Goal: Find specific page/section: Find specific page/section

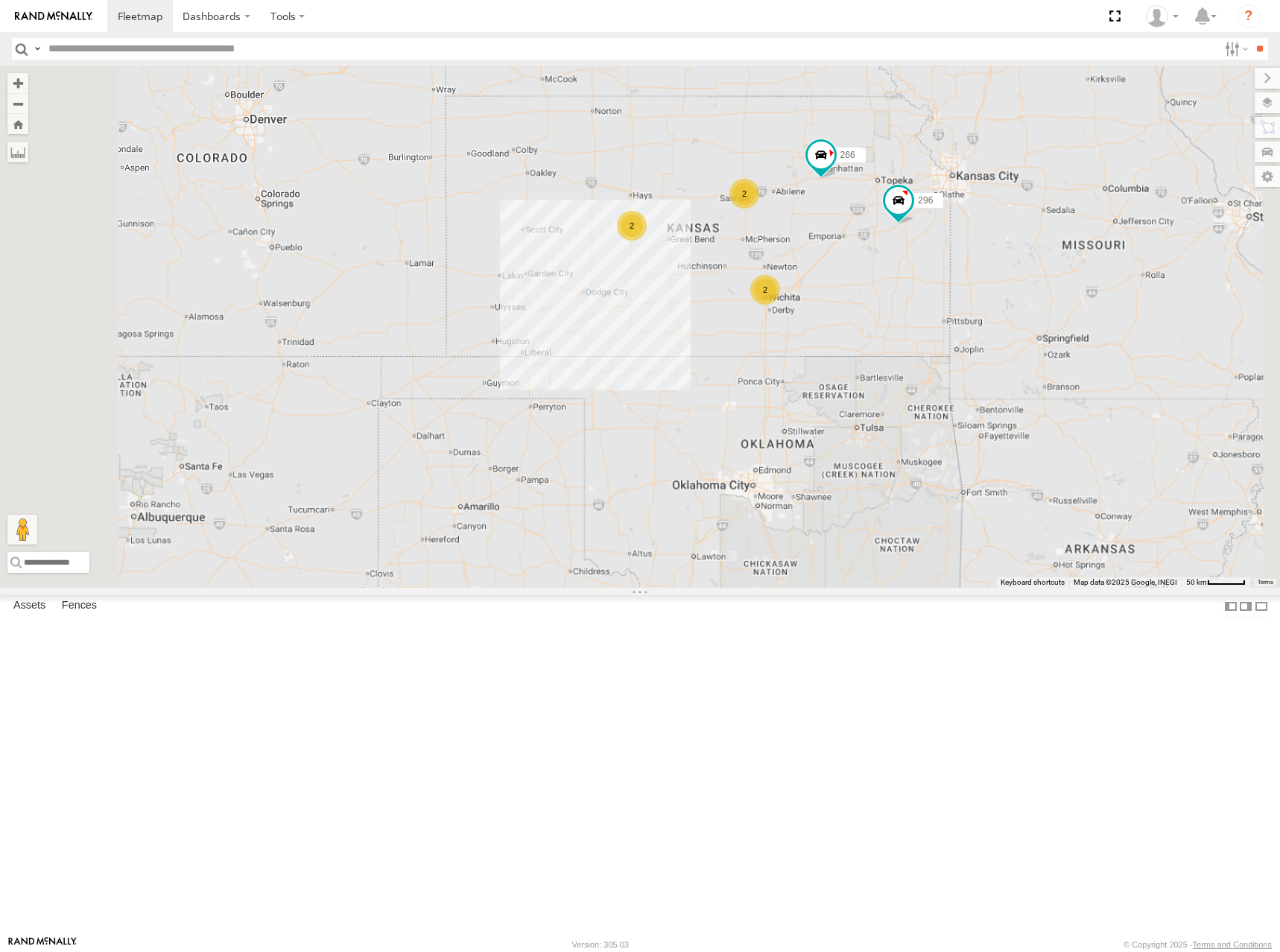
drag, startPoint x: 992, startPoint y: 266, endPoint x: 968, endPoint y: 276, distance: 26.0
click at [968, 276] on div "296 266 2 2 2" at bounding box center [640, 326] width 1280 height 522
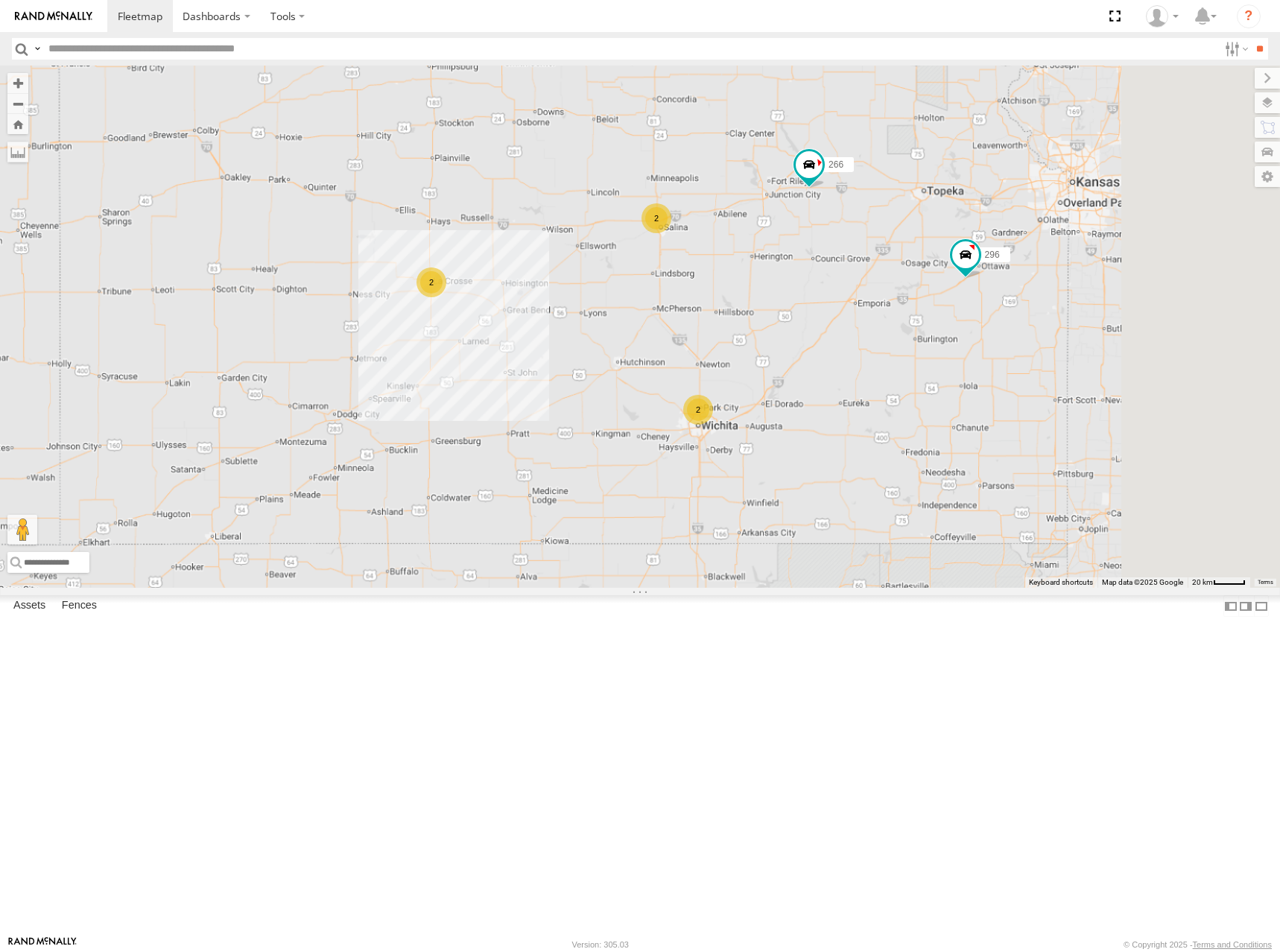
click at [1055, 419] on div "296 266 2 2 2" at bounding box center [640, 326] width 1280 height 522
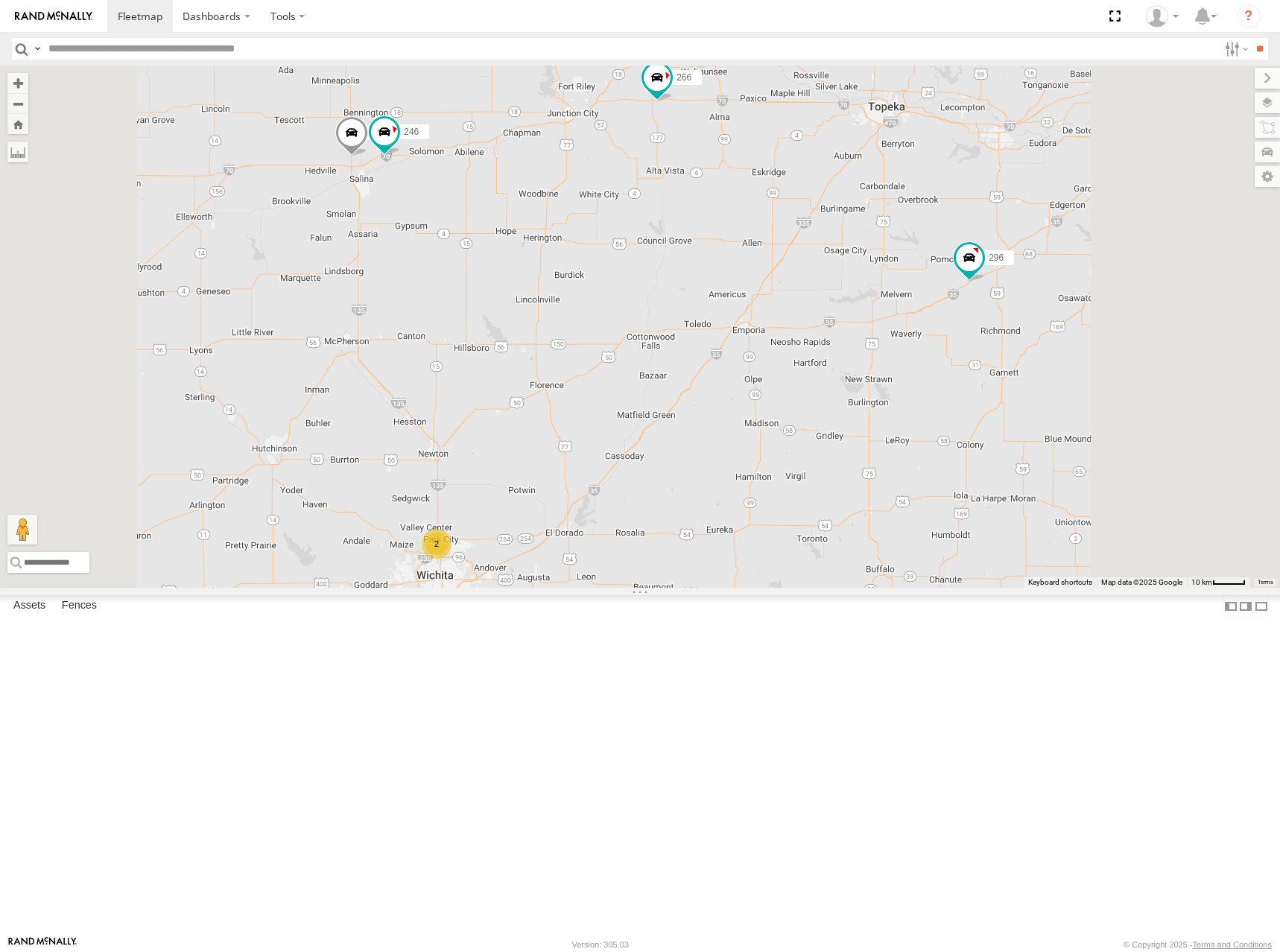
drag, startPoint x: 1104, startPoint y: 412, endPoint x: 1027, endPoint y: 406, distance: 77.2
click at [1027, 406] on div "296 266 244 246 2" at bounding box center [640, 326] width 1280 height 522
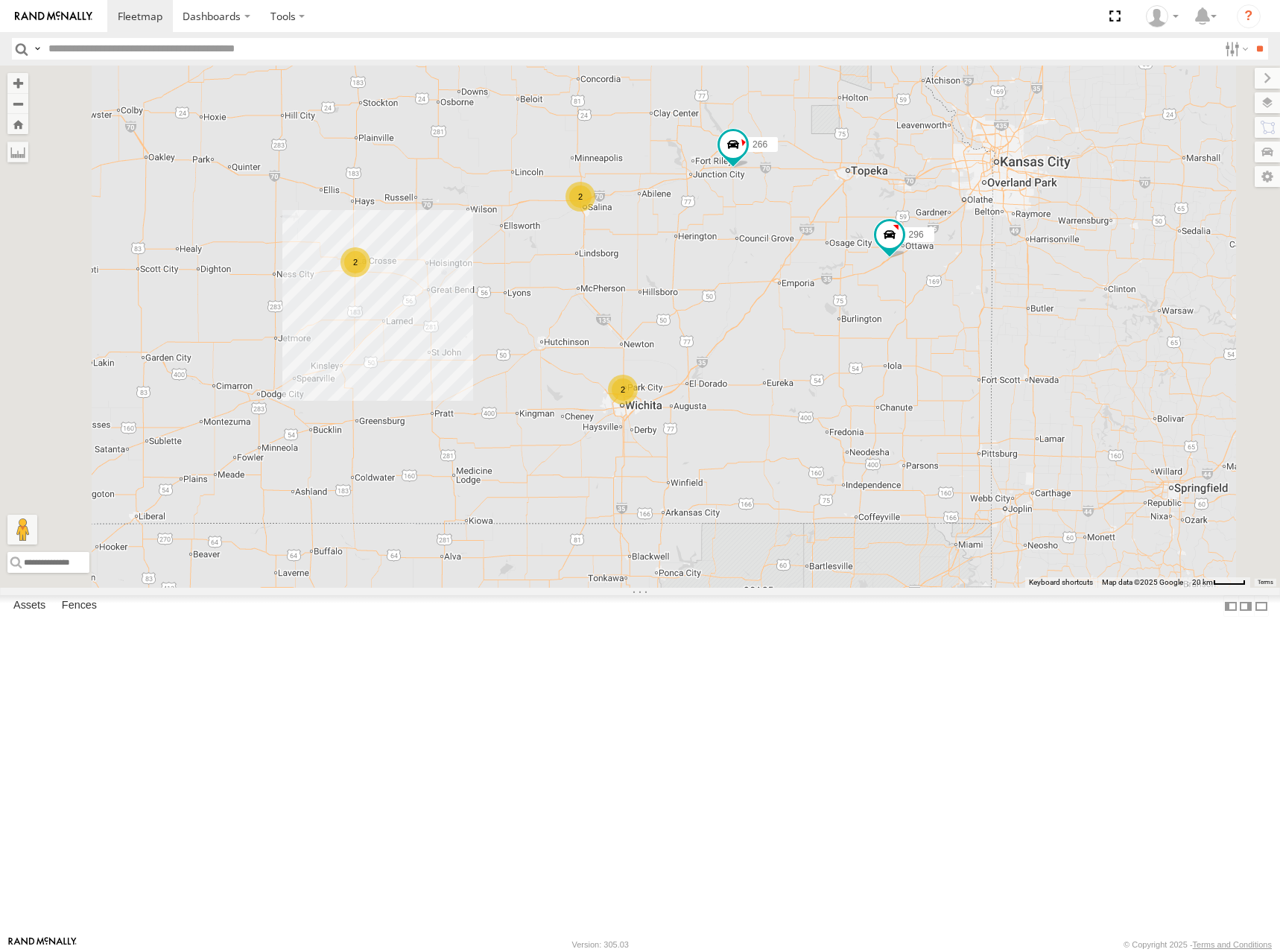
drag, startPoint x: 822, startPoint y: 425, endPoint x: 852, endPoint y: 430, distance: 30.4
click at [852, 430] on div "296 266 2 2 2" at bounding box center [640, 326] width 1280 height 522
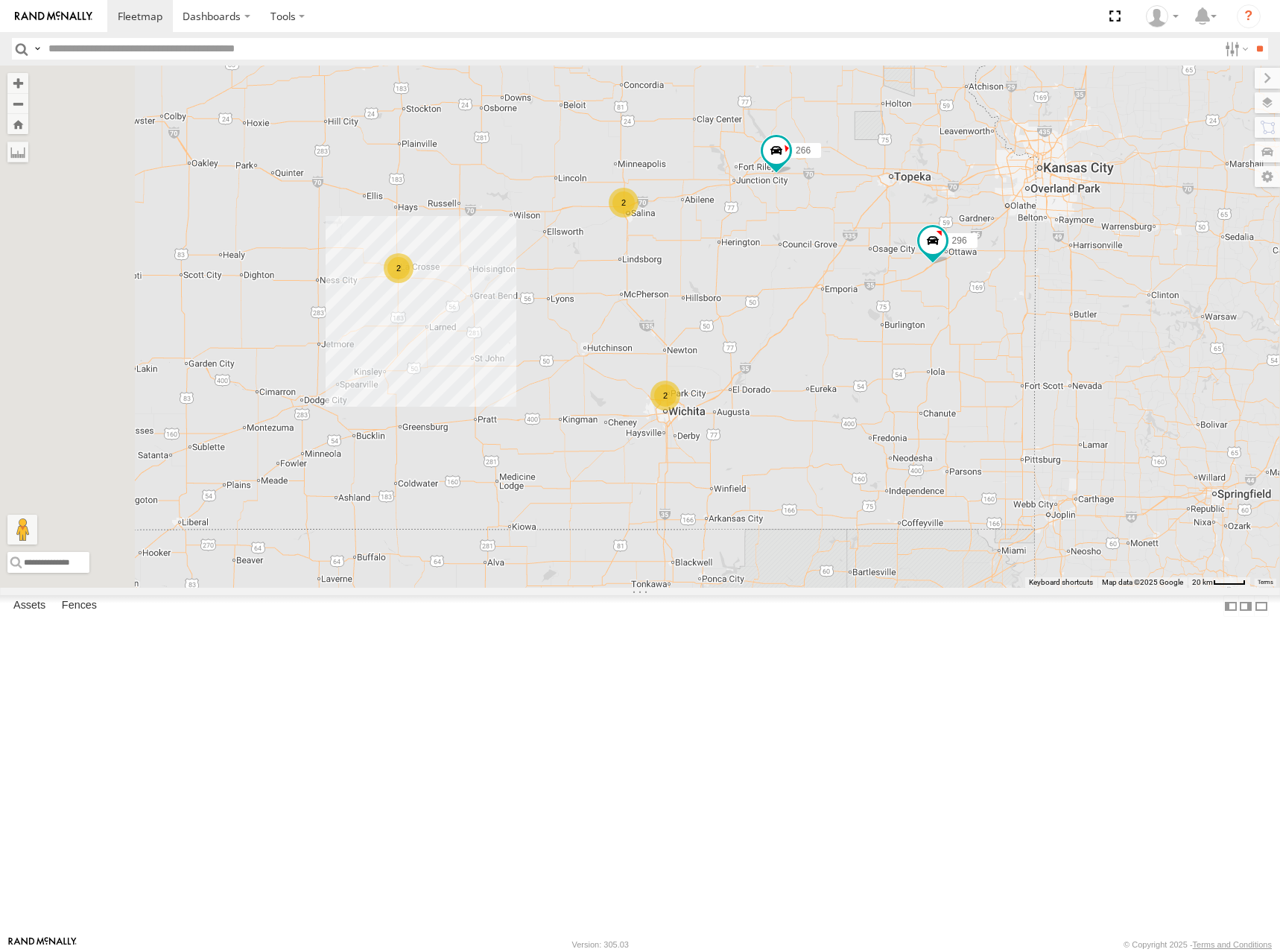
drag, startPoint x: 935, startPoint y: 403, endPoint x: 978, endPoint y: 411, distance: 43.7
click at [978, 411] on div "296 266 2 2 2" at bounding box center [640, 326] width 1280 height 522
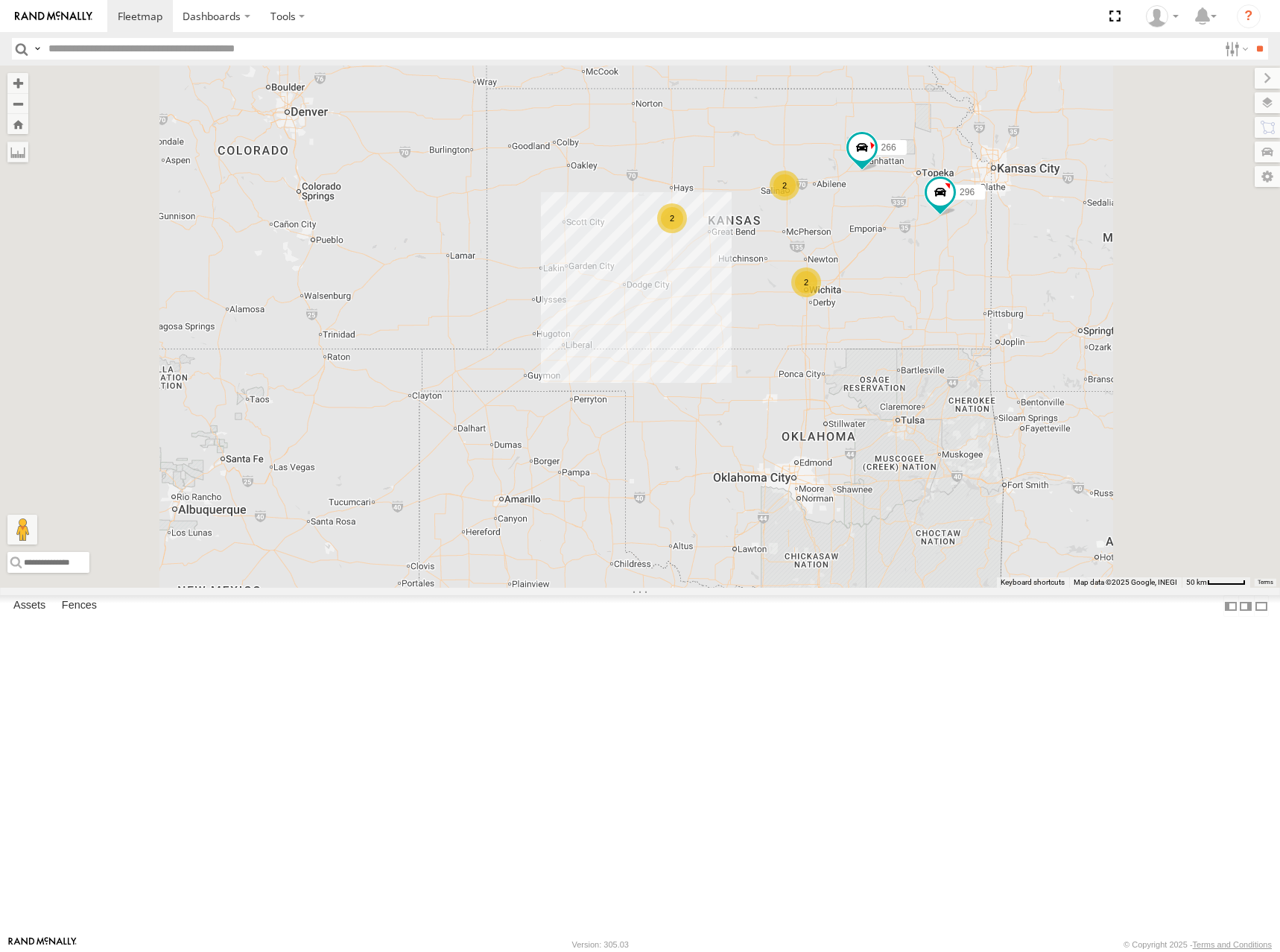
drag, startPoint x: 997, startPoint y: 293, endPoint x: 1001, endPoint y: 280, distance: 13.6
click at [1001, 280] on div "296 266 2 2 2" at bounding box center [640, 326] width 1280 height 522
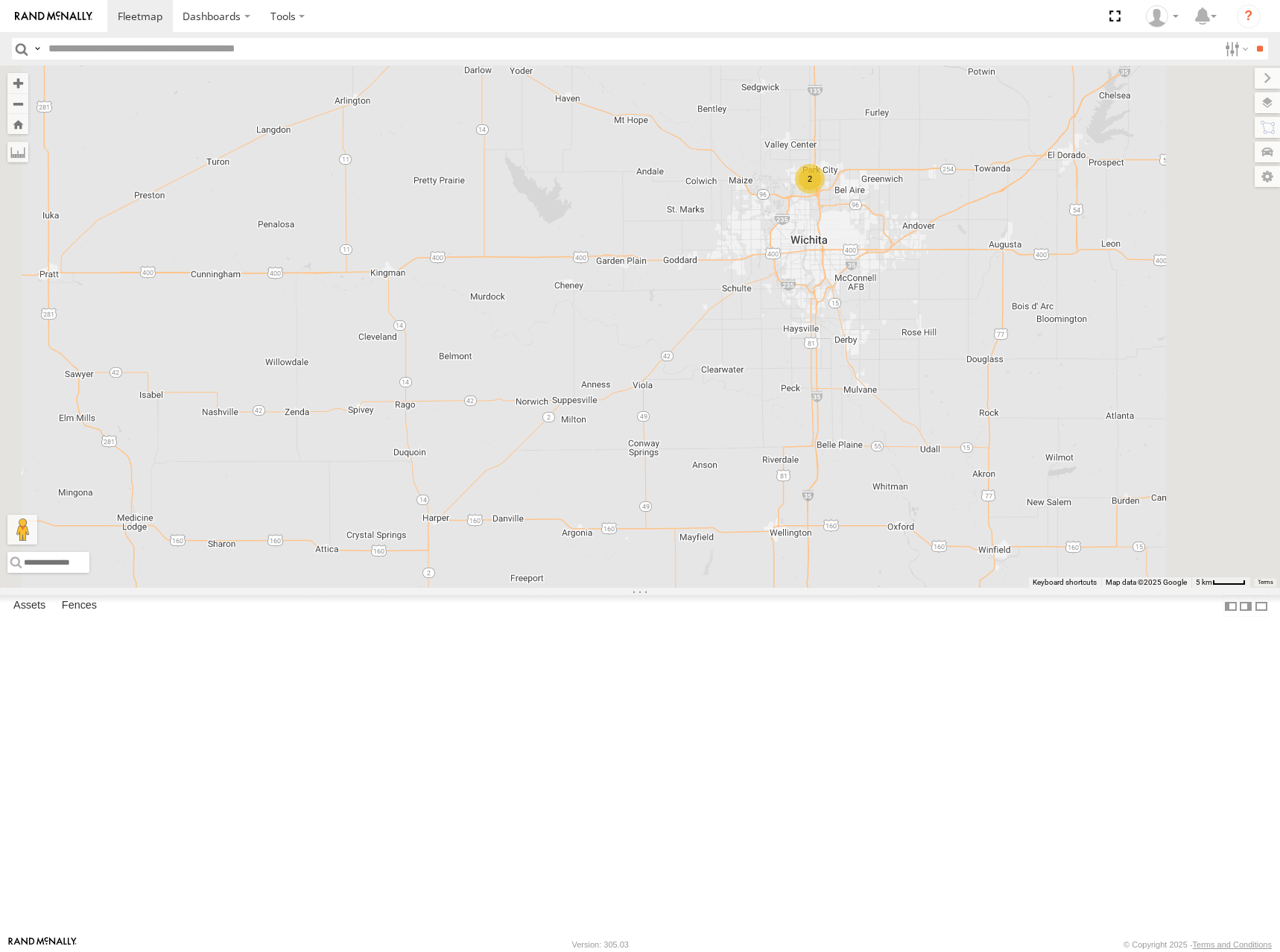
drag, startPoint x: 1074, startPoint y: 370, endPoint x: 1026, endPoint y: 400, distance: 56.6
click at [1026, 400] on div "296 266 2" at bounding box center [640, 326] width 1280 height 522
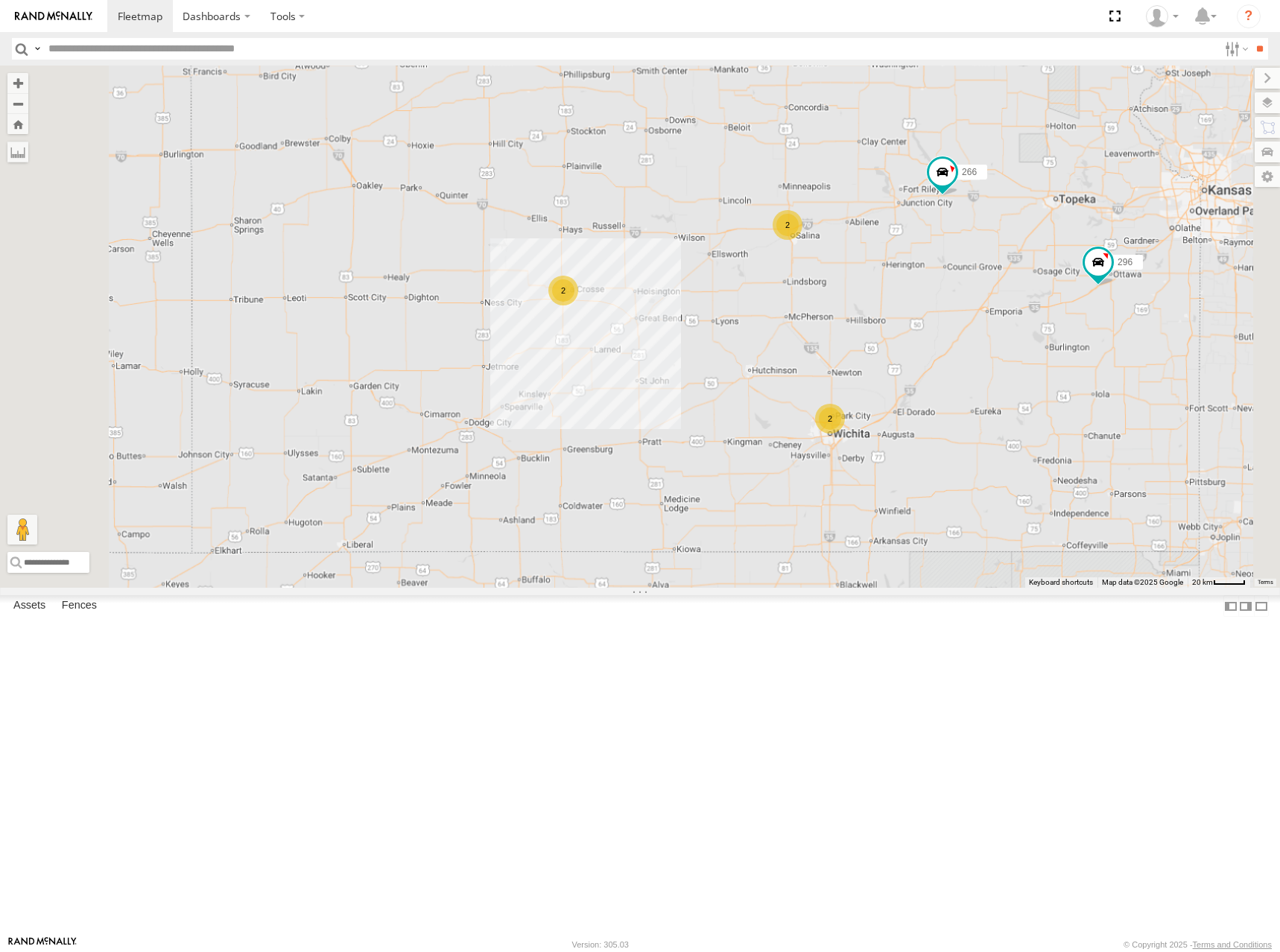
drag, startPoint x: 912, startPoint y: 266, endPoint x: 964, endPoint y: 474, distance: 214.4
click at [964, 474] on div "296 266 2 2 2" at bounding box center [640, 326] width 1280 height 522
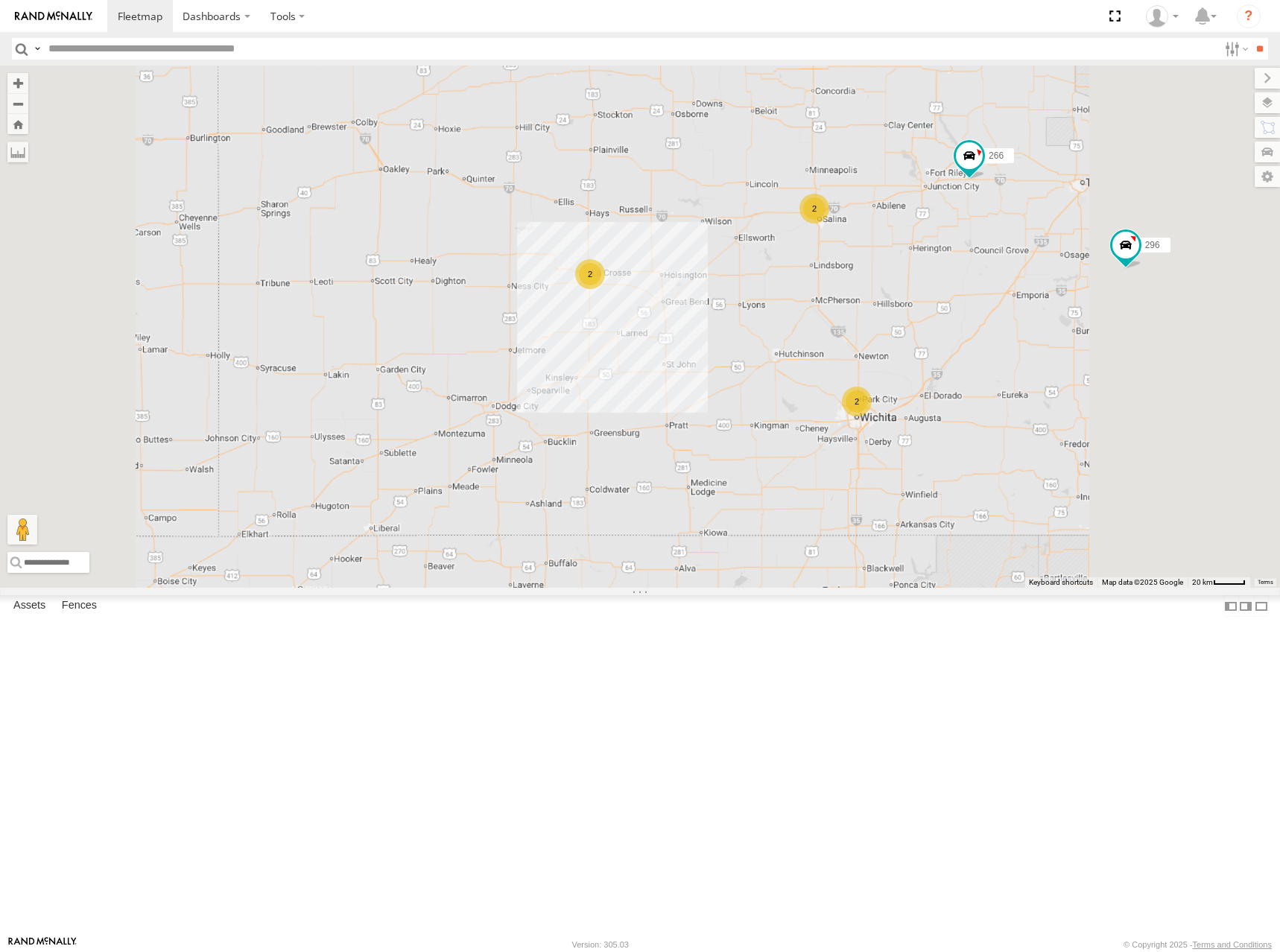
drag, startPoint x: 1058, startPoint y: 443, endPoint x: 936, endPoint y: 465, distance: 124.0
click at [936, 465] on div "296 266 2 2 2" at bounding box center [640, 326] width 1280 height 522
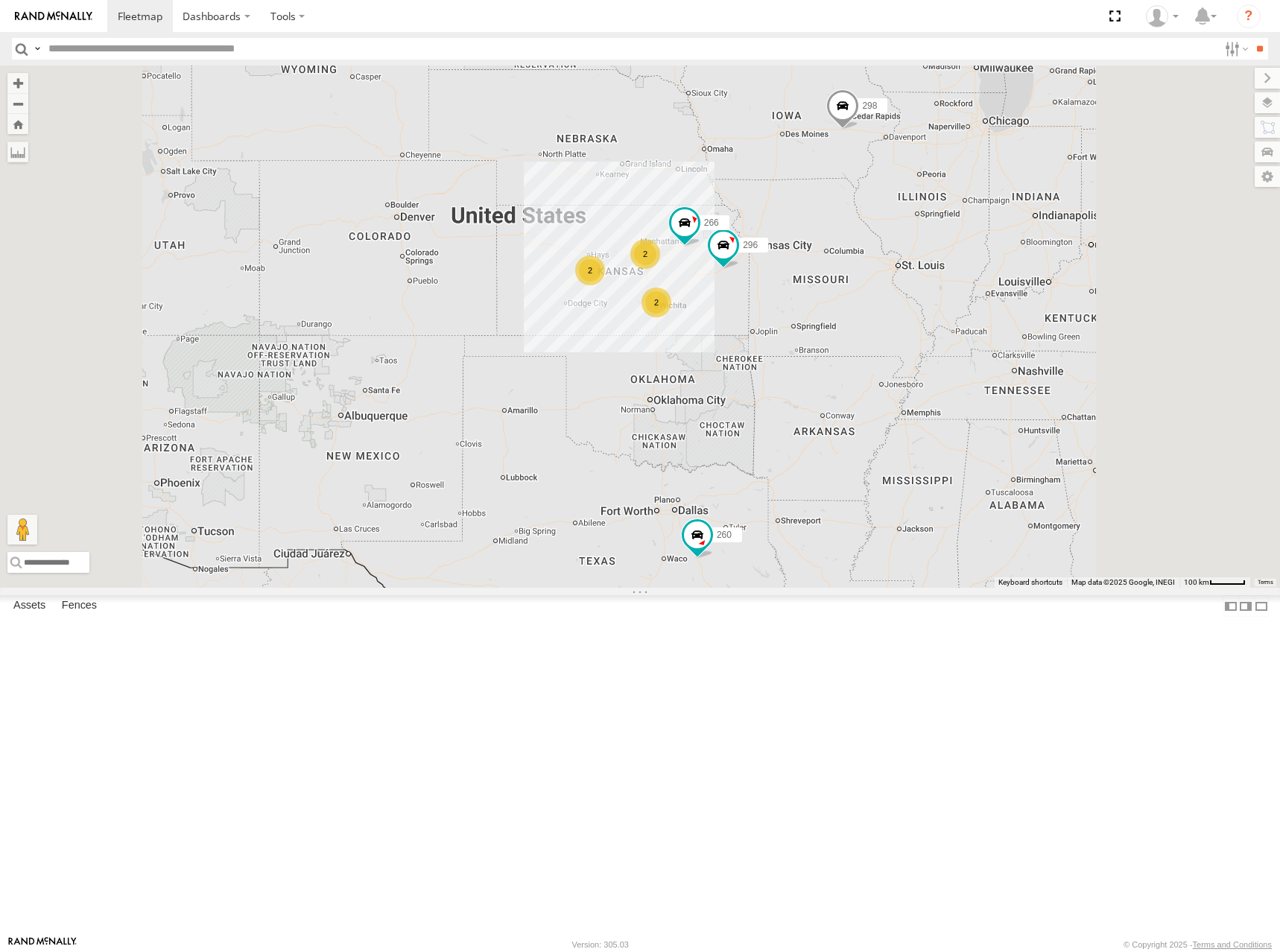
click at [1014, 344] on div "298 296 266 2 2 2 260" at bounding box center [640, 326] width 1280 height 522
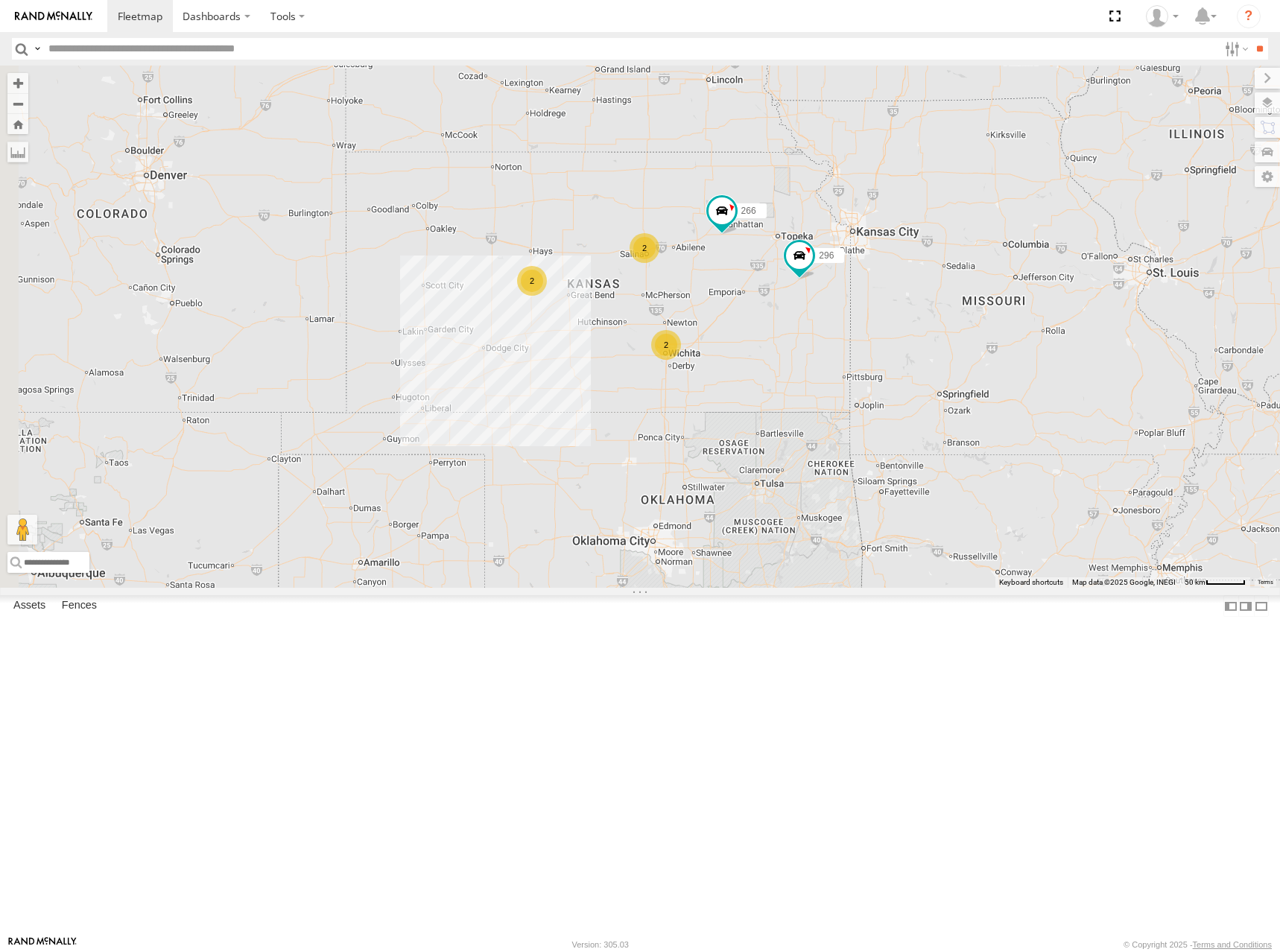
drag, startPoint x: 612, startPoint y: 499, endPoint x: 853, endPoint y: 356, distance: 280.2
click at [853, 356] on div "298 296 266 260 2 2 2" at bounding box center [640, 326] width 1280 height 522
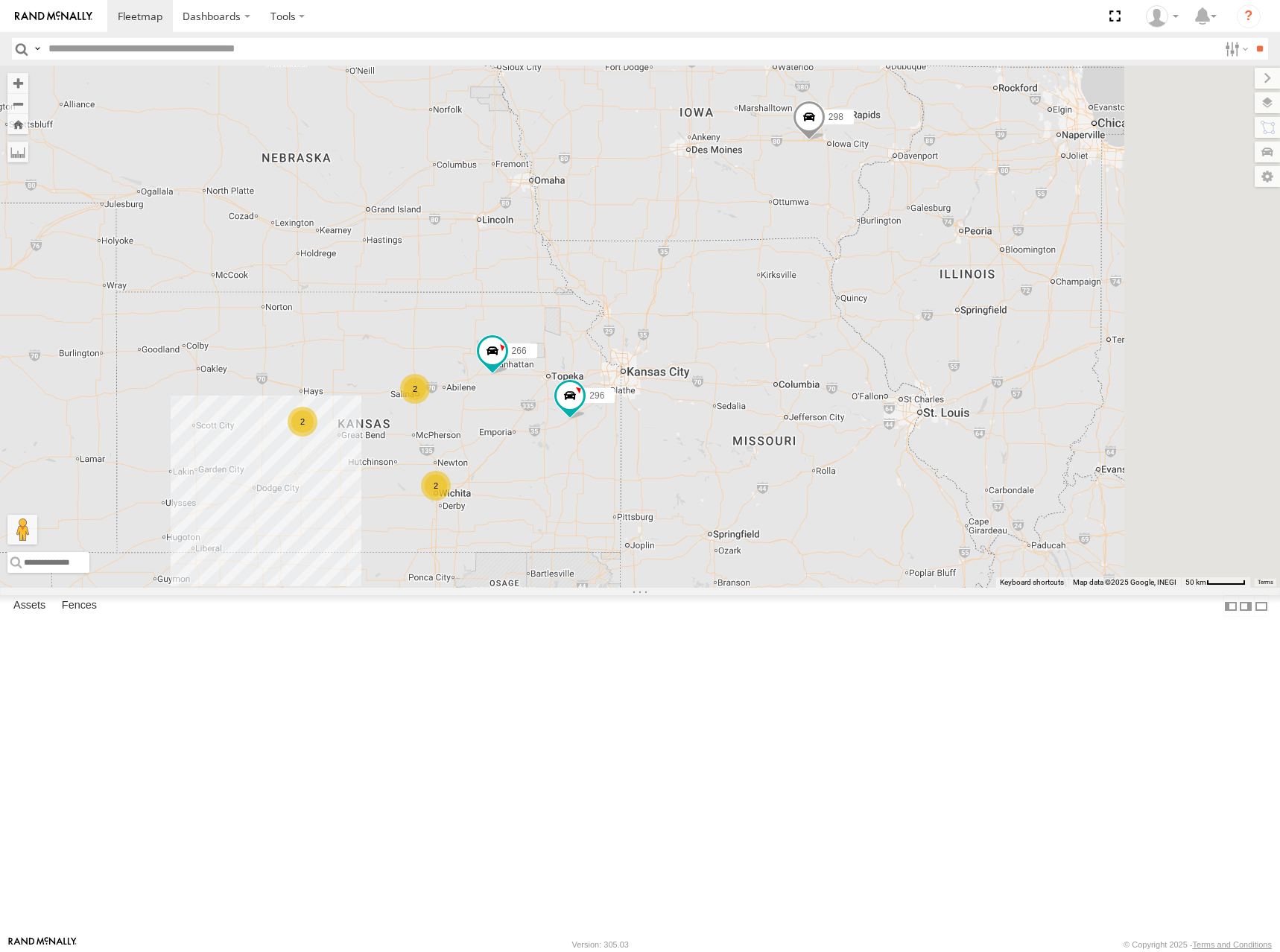
drag, startPoint x: 1136, startPoint y: 218, endPoint x: 897, endPoint y: 361, distance: 278.5
click at [897, 361] on div "298 296 266 260 2 2 2" at bounding box center [640, 326] width 1280 height 522
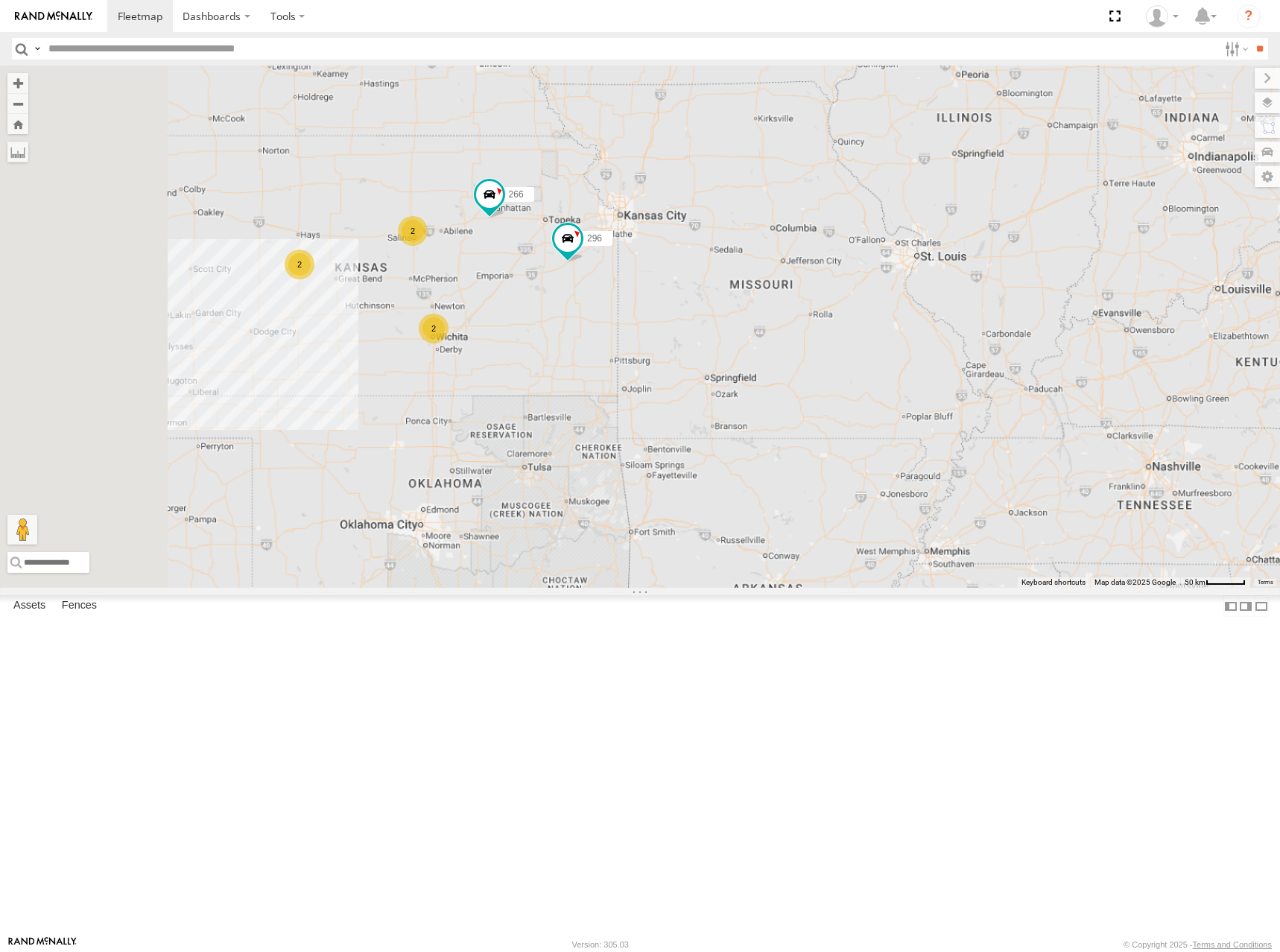
drag, startPoint x: 811, startPoint y: 485, endPoint x: 916, endPoint y: 257, distance: 251.0
click at [915, 255] on div "298 296 266 260 2 2 2" at bounding box center [640, 326] width 1280 height 522
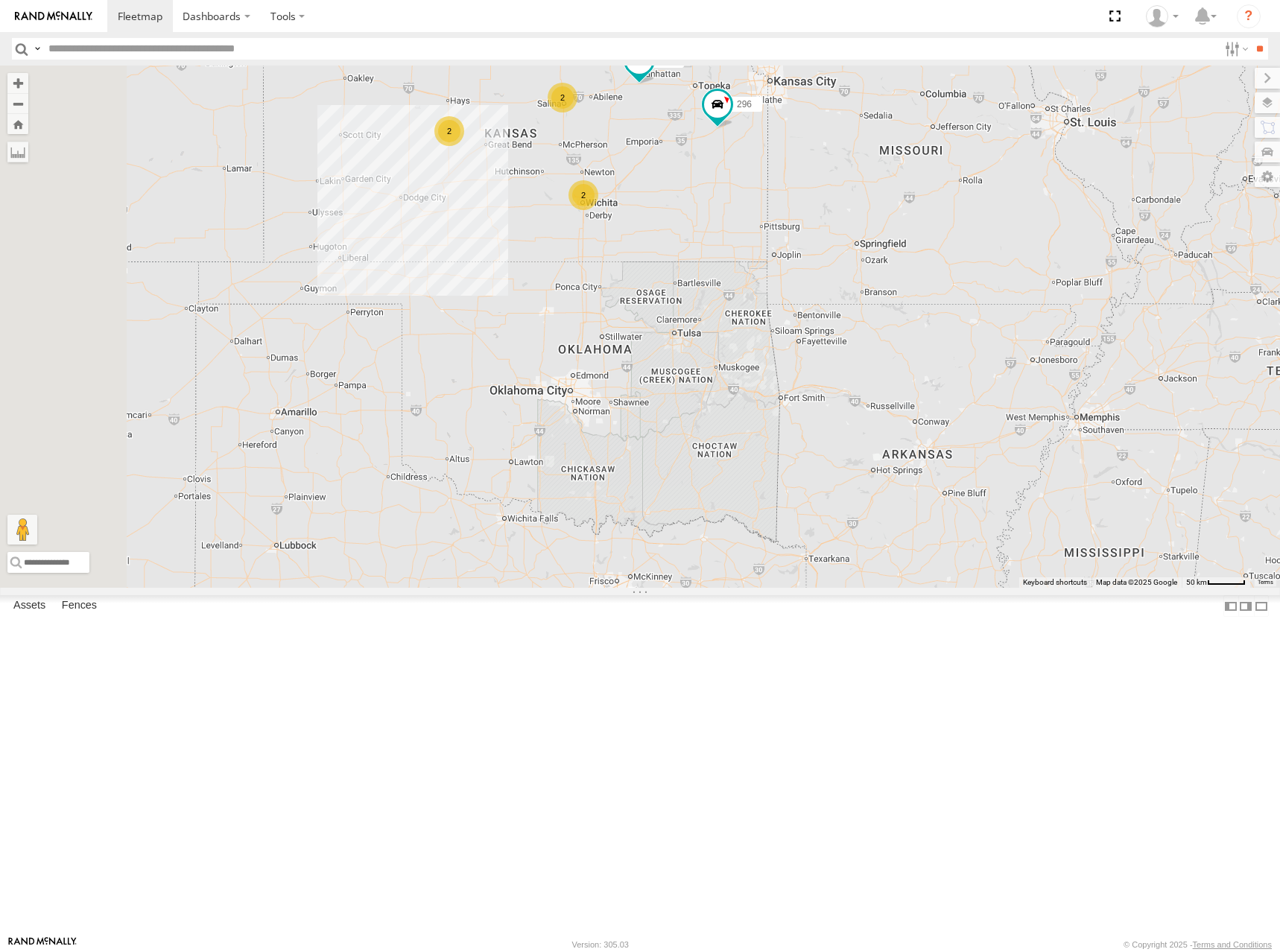
drag, startPoint x: 798, startPoint y: 475, endPoint x: 936, endPoint y: 367, distance: 175.2
click at [932, 364] on div "298 296 266 260 2 2 2" at bounding box center [640, 326] width 1280 height 522
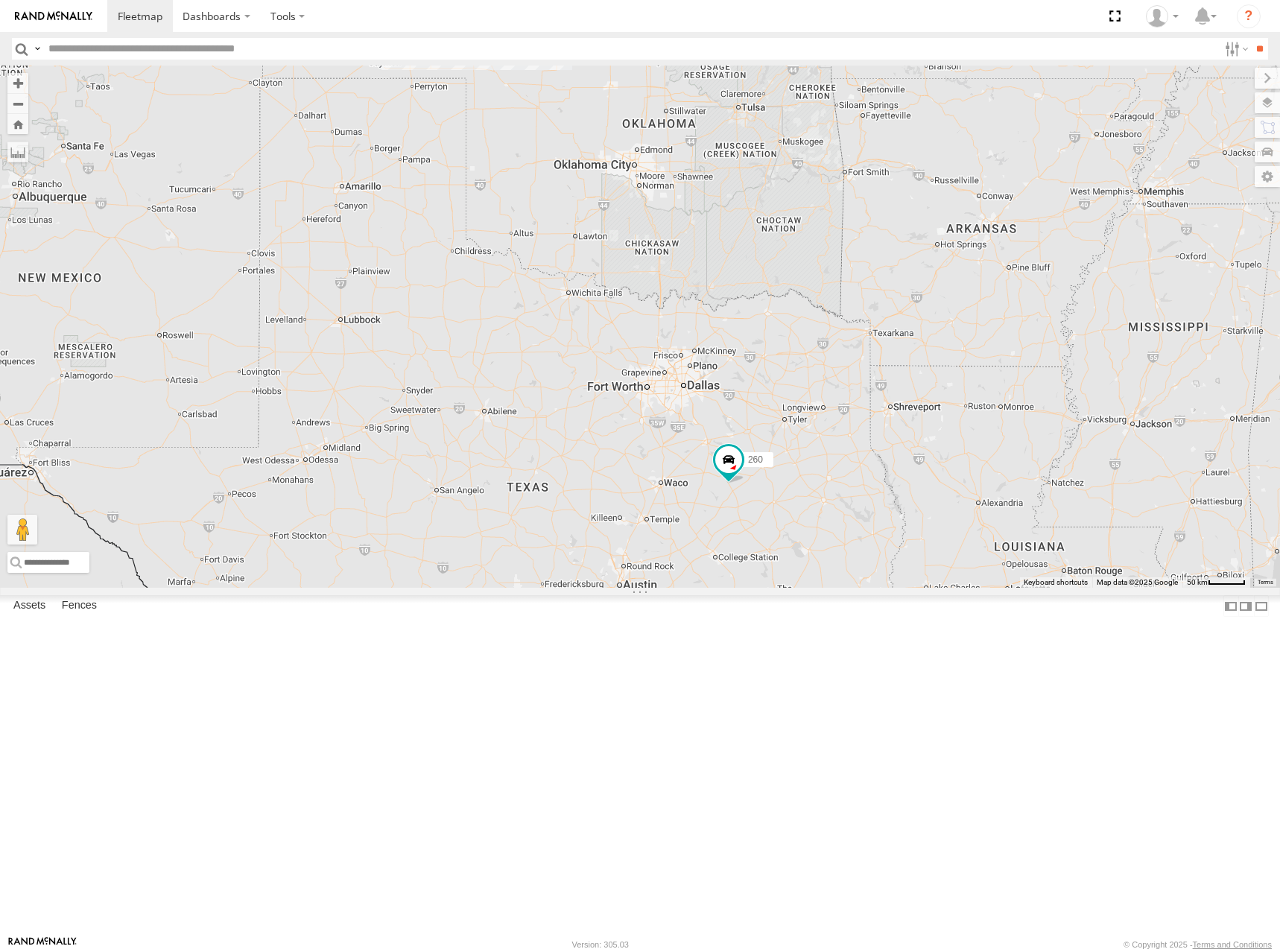
drag, startPoint x: 945, startPoint y: 601, endPoint x: 951, endPoint y: 444, distance: 157.1
click at [950, 430] on div "298 296 266 260 2 2 2" at bounding box center [640, 326] width 1280 height 522
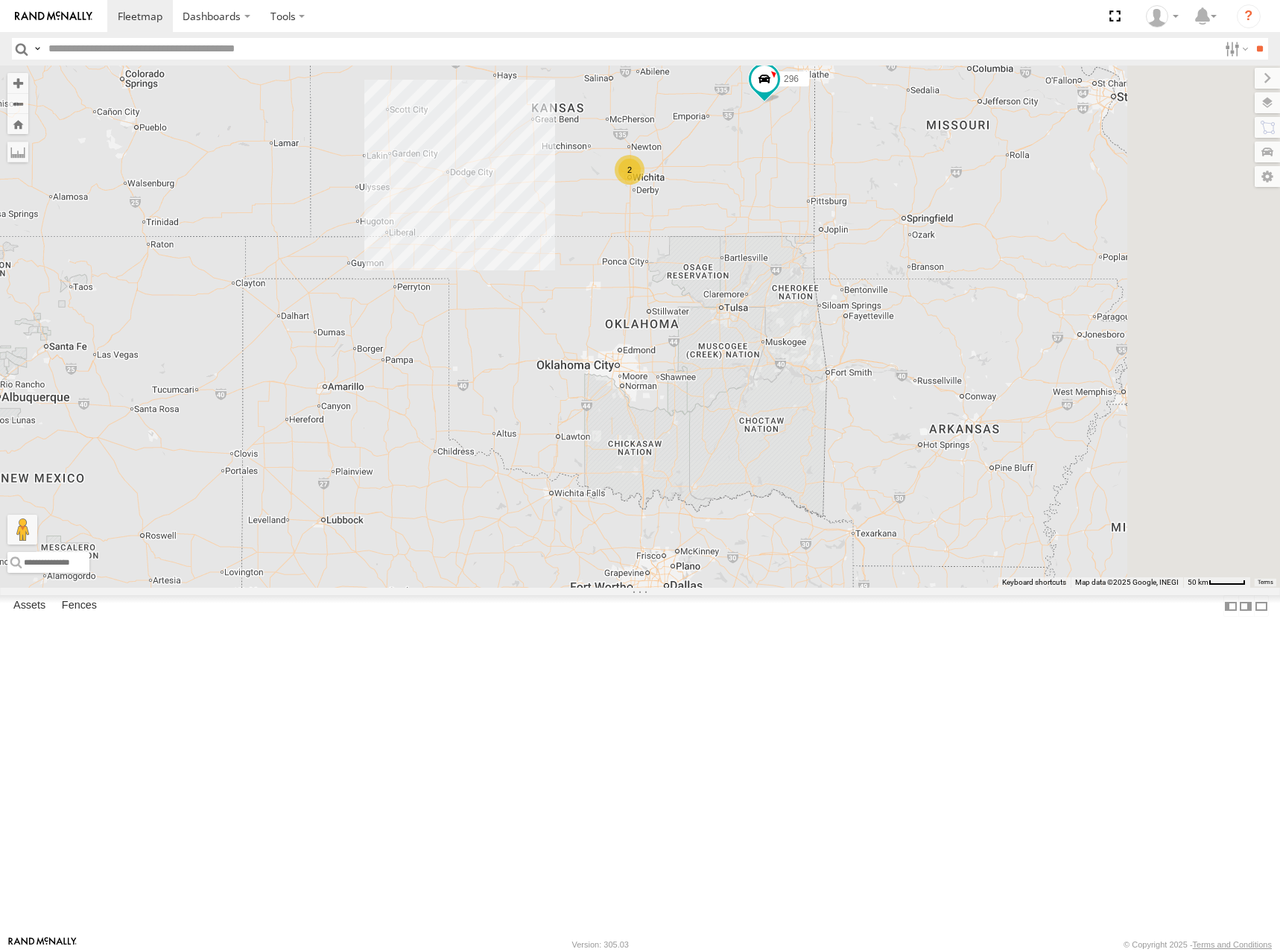
drag, startPoint x: 896, startPoint y: 423, endPoint x: 864, endPoint y: 696, distance: 274.9
click at [864, 588] on div "298 296 266 260 2" at bounding box center [640, 326] width 1280 height 522
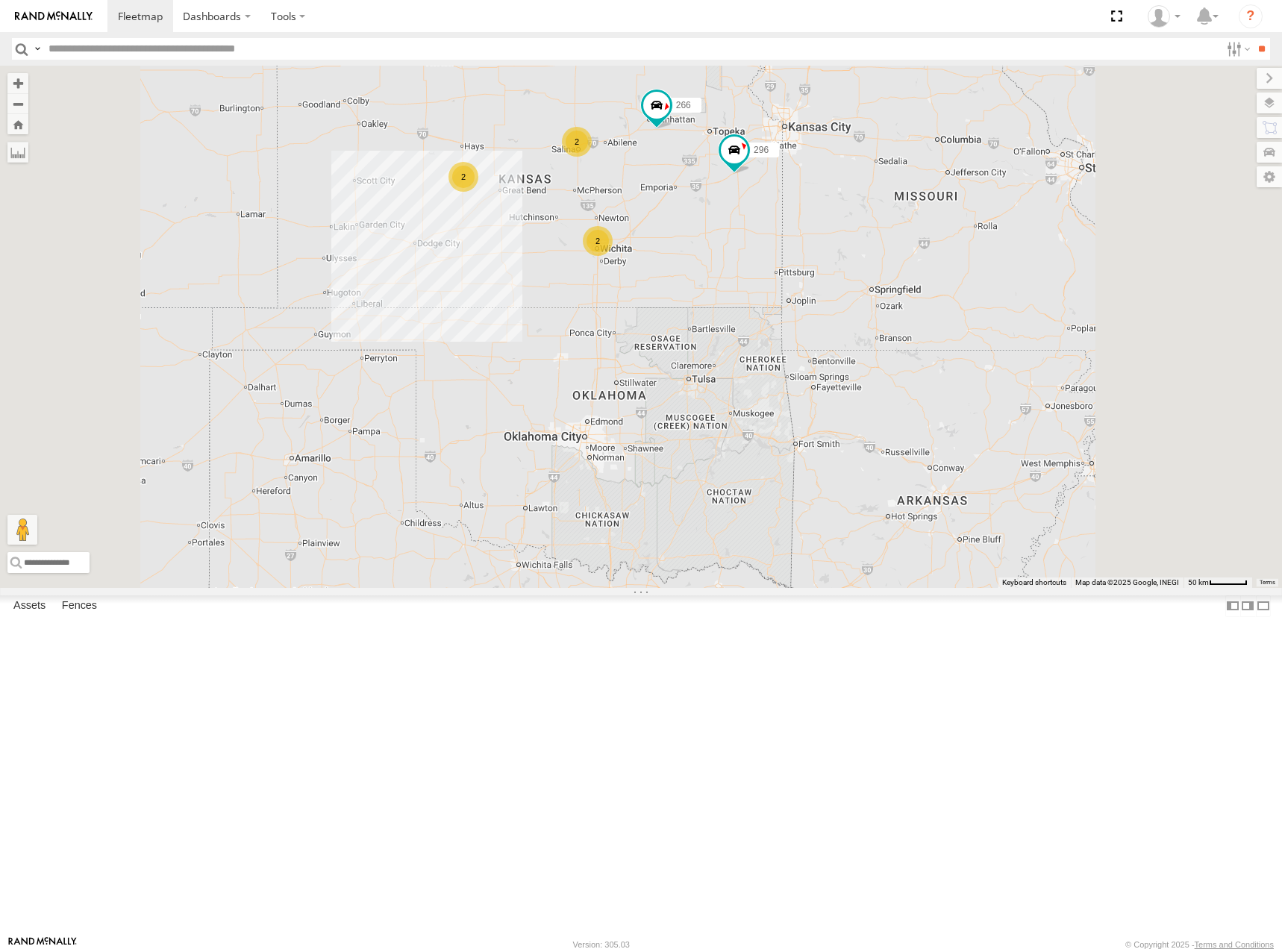
drag, startPoint x: 724, startPoint y: 238, endPoint x: 782, endPoint y: 221, distance: 60.4
click at [782, 221] on div "298 296 266 260 2 2 2" at bounding box center [641, 326] width 1282 height 522
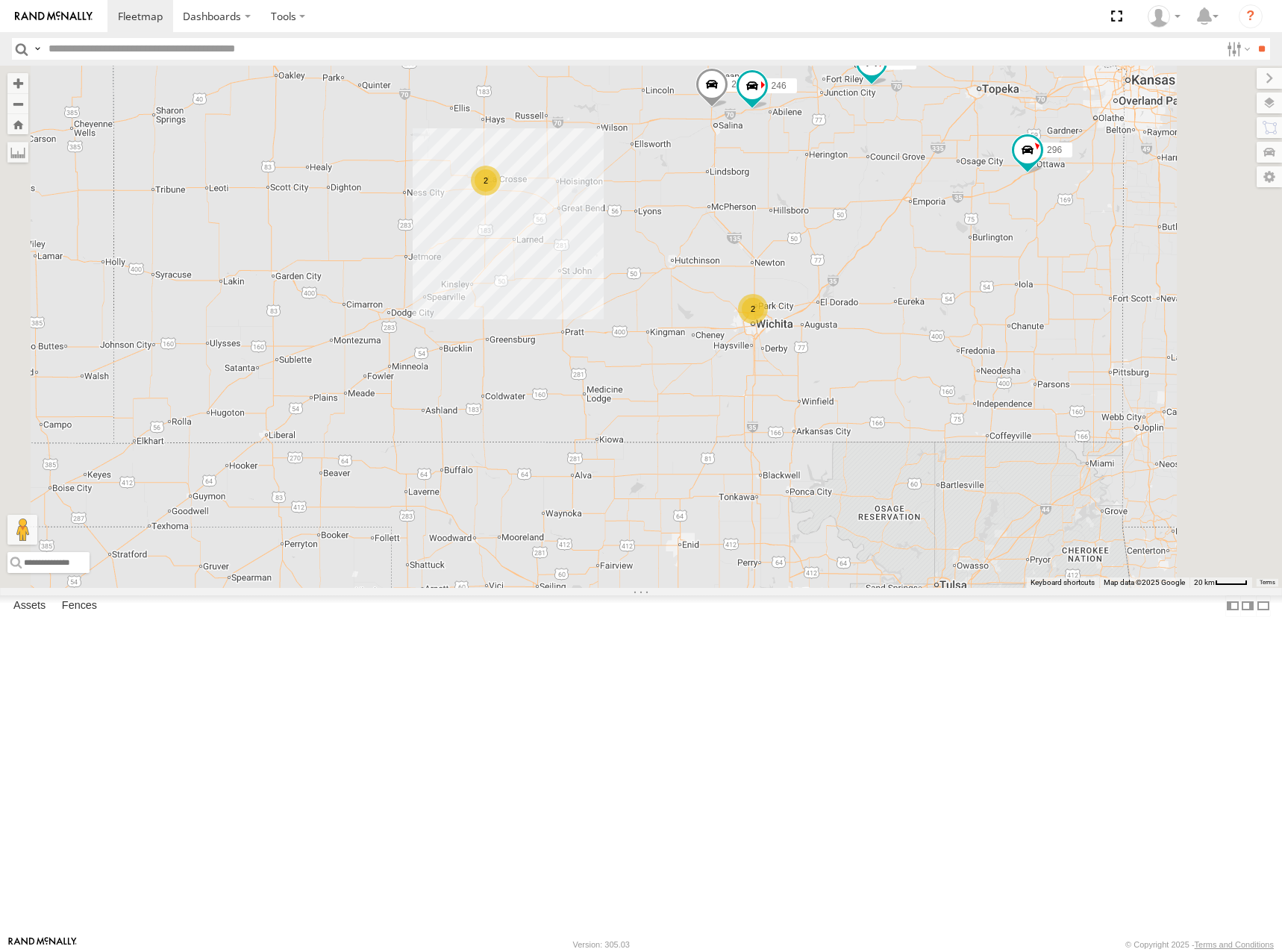
drag, startPoint x: 822, startPoint y: 232, endPoint x: 836, endPoint y: 266, distance: 36.8
click at [836, 266] on div "298 296 266 260 244 246 2 2" at bounding box center [641, 326] width 1282 height 522
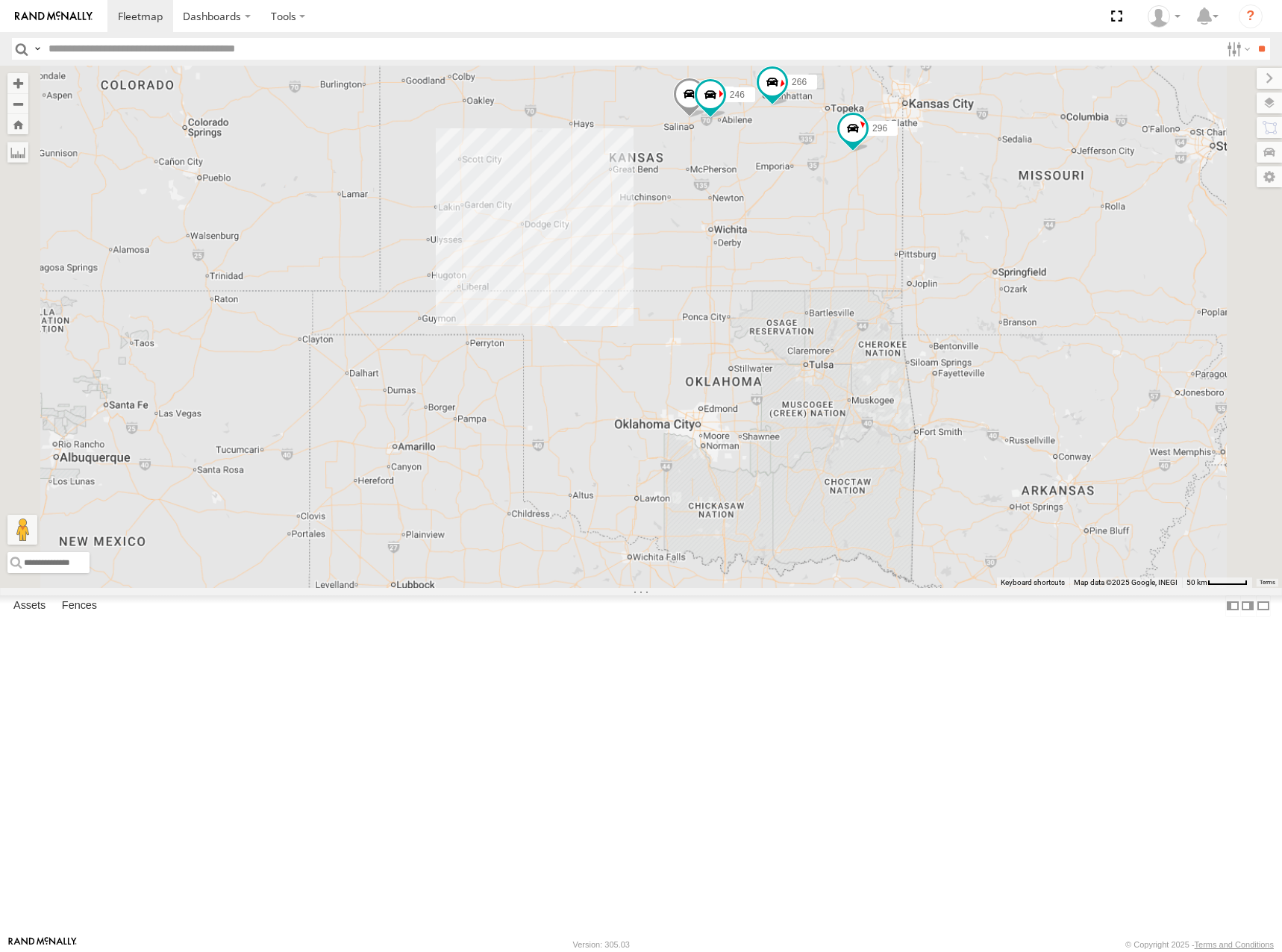
drag, startPoint x: 821, startPoint y: 225, endPoint x: 826, endPoint y: 248, distance: 23.5
click at [826, 248] on div "298 296 266 260 244 246" at bounding box center [641, 326] width 1282 height 522
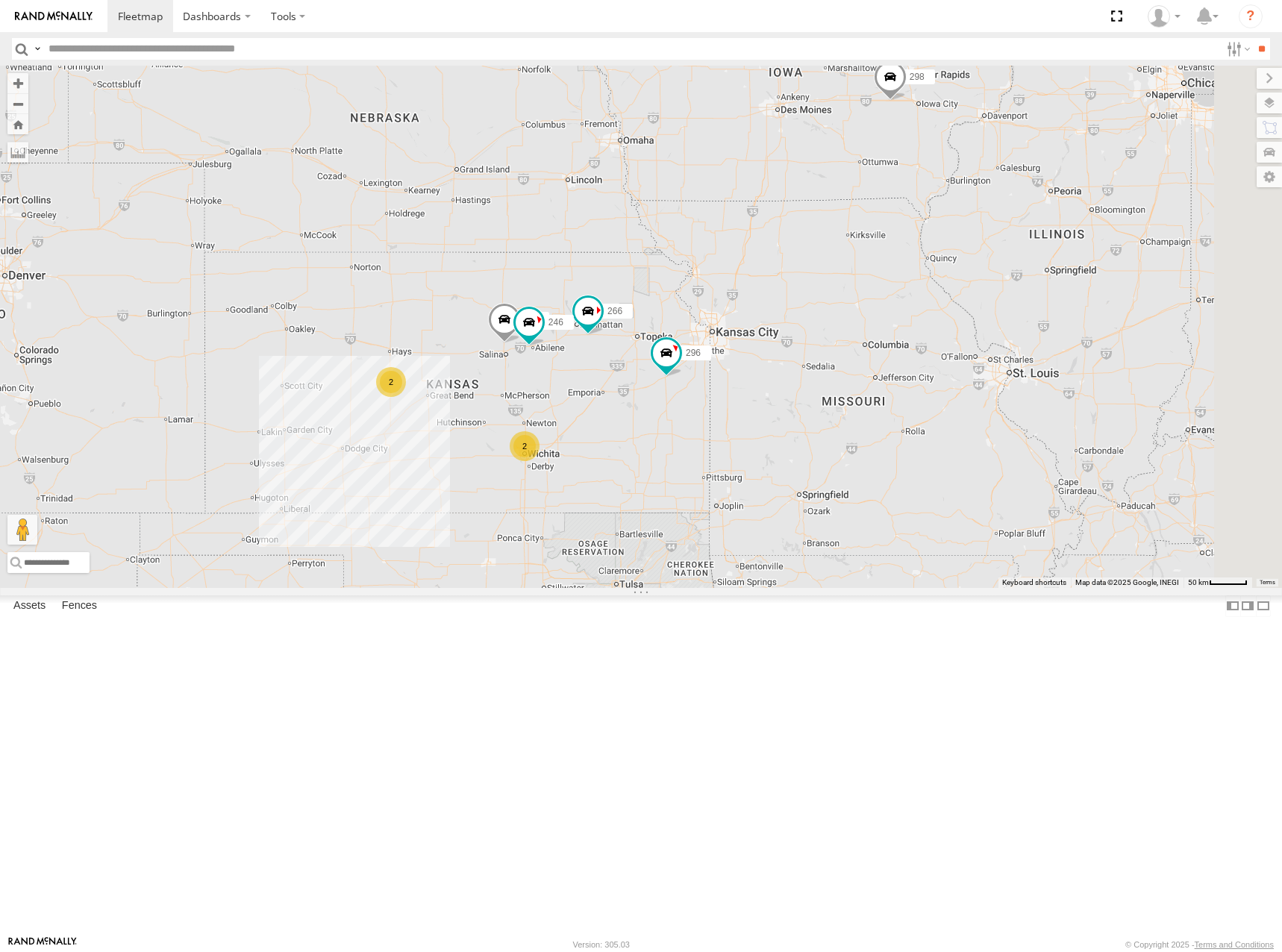
drag, startPoint x: 900, startPoint y: 224, endPoint x: 707, endPoint y: 422, distance: 276.5
click at [707, 422] on div "298 296 266 244 246 2 2" at bounding box center [641, 326] width 1282 height 522
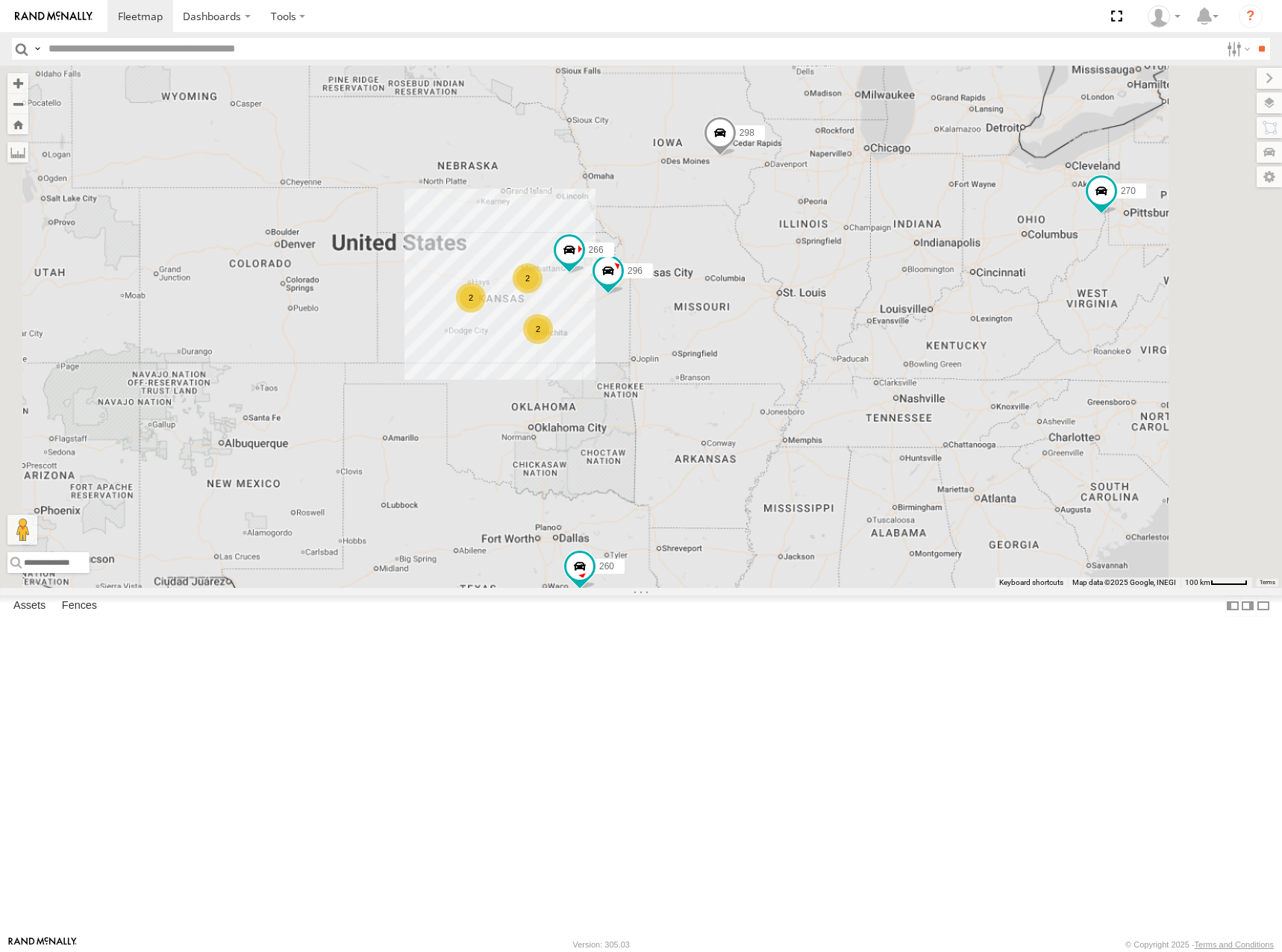
drag, startPoint x: 747, startPoint y: 396, endPoint x: 759, endPoint y: 371, distance: 27.7
click at [759, 371] on div "298 296 266 260 2 270 2 2" at bounding box center [641, 326] width 1282 height 522
